Goal: Information Seeking & Learning: Learn about a topic

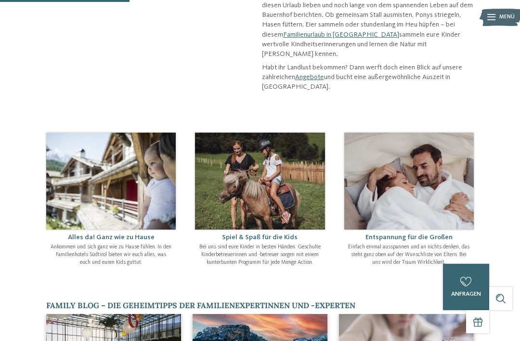
scroll to position [284, 0]
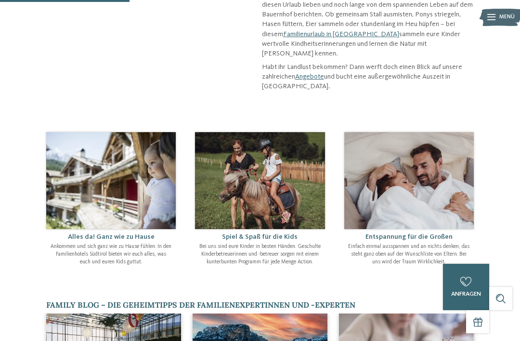
click at [261, 178] on img at bounding box center [260, 180] width 130 height 97
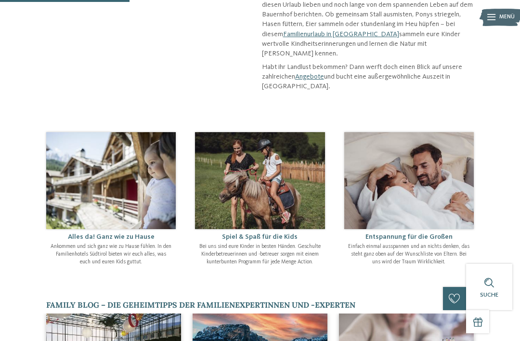
click at [263, 156] on img at bounding box center [260, 180] width 130 height 97
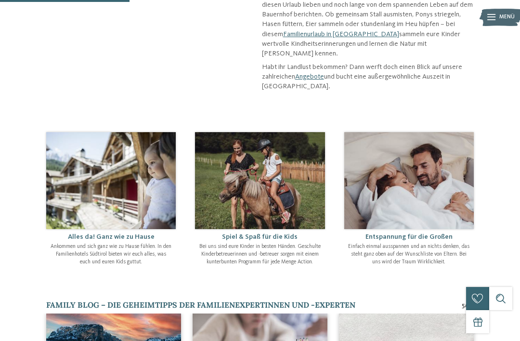
click at [133, 171] on img at bounding box center [111, 180] width 130 height 97
click at [133, 243] on p "Ankommen und sich ganz wie zu Hause fühlen. In den Familienhotels Südtirol biet…" at bounding box center [111, 254] width 122 height 23
click at [152, 233] on h4 "Alles da! Ganz wie zu Hause" at bounding box center [111, 237] width 122 height 8
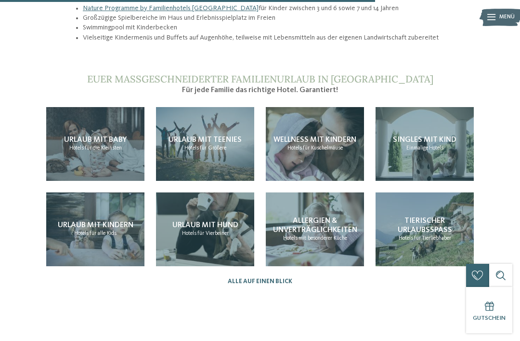
scroll to position [835, 0]
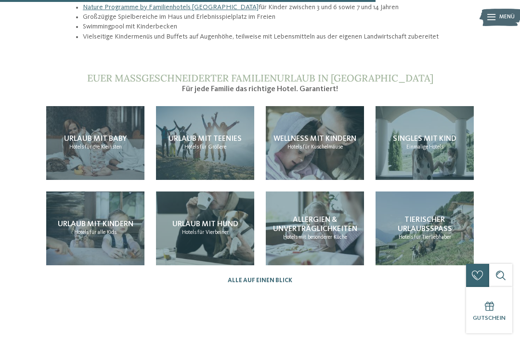
click at [107, 229] on span "für alle Kids" at bounding box center [103, 232] width 27 height 6
